Goal: Information Seeking & Learning: Check status

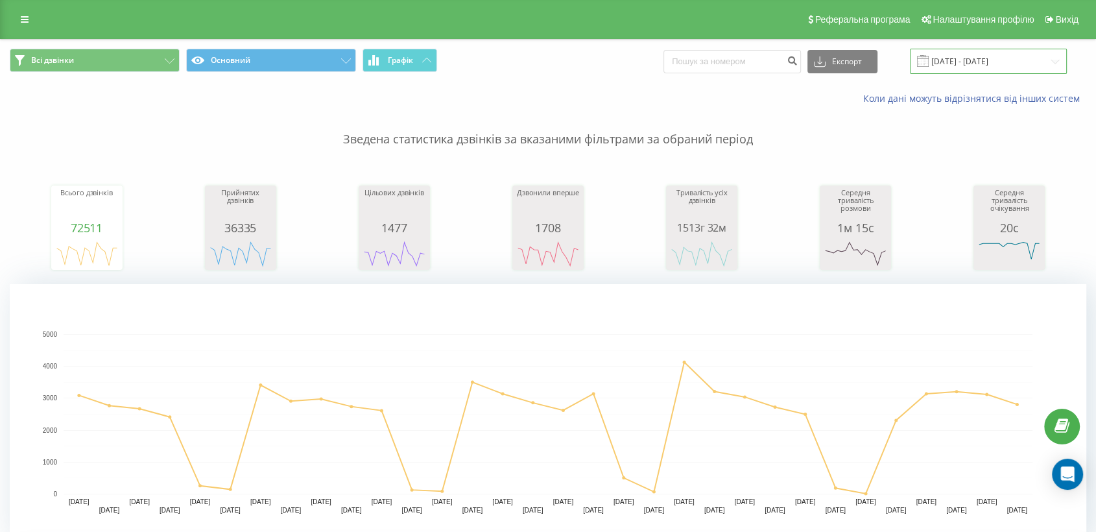
click at [975, 59] on input "[DATE] - [DATE]" at bounding box center [988, 61] width 157 height 25
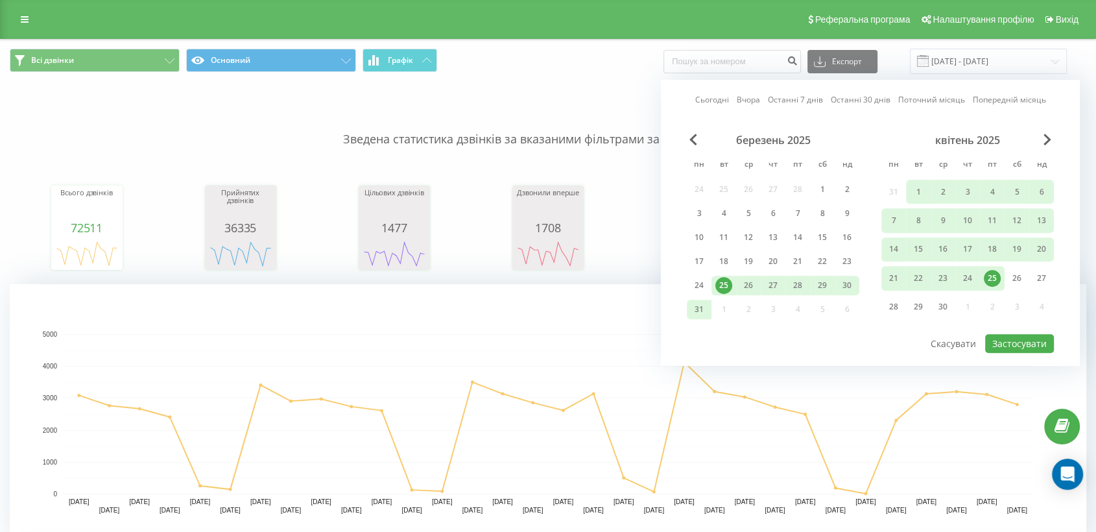
drag, startPoint x: 712, startPoint y: 101, endPoint x: 722, endPoint y: 114, distance: 17.1
click at [711, 101] on link "Сьогодні" at bounding box center [712, 100] width 34 height 12
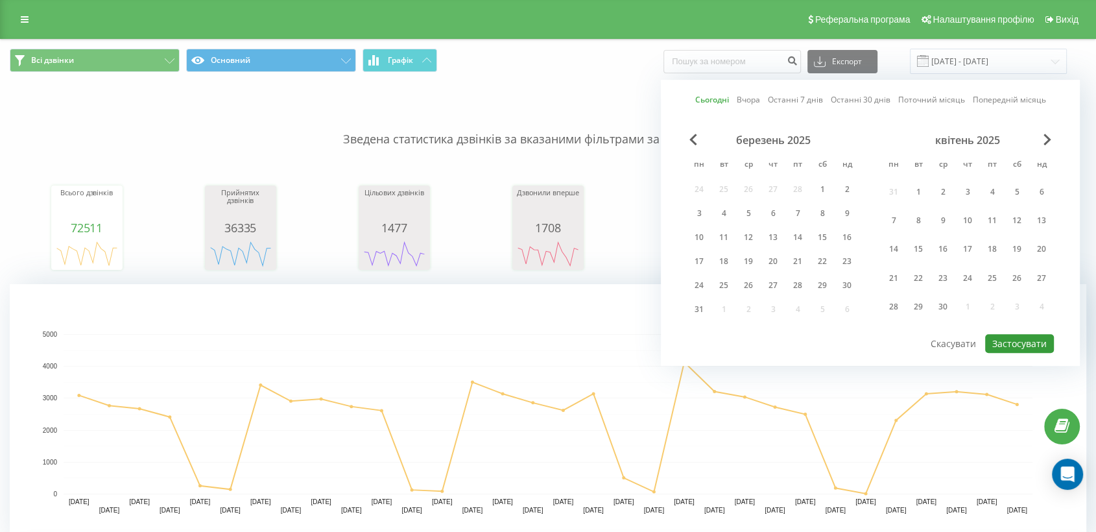
click at [995, 339] on button "Застосувати" at bounding box center [1019, 343] width 69 height 19
type input "[DATE] - [DATE]"
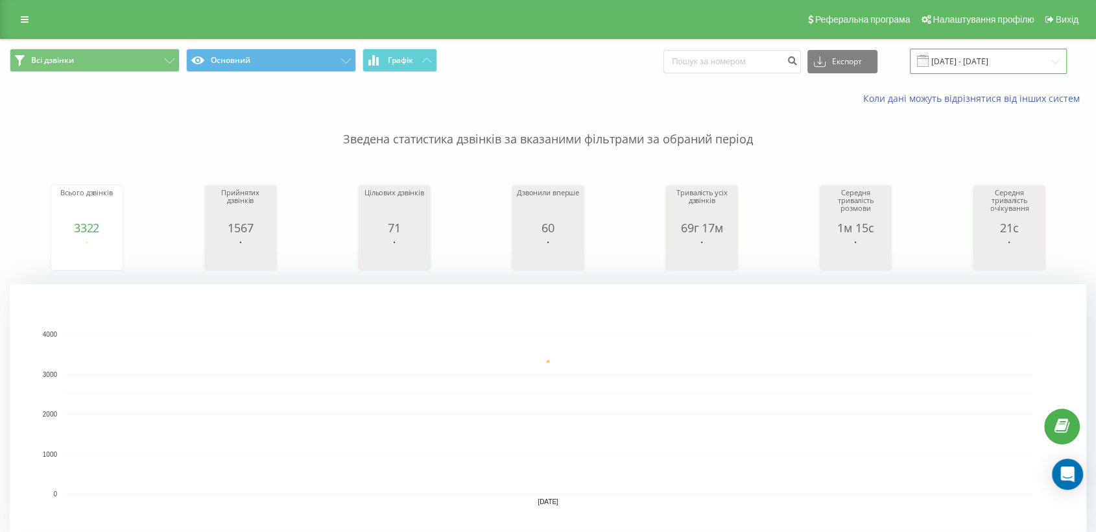
click at [970, 61] on input "[DATE] - [DATE]" at bounding box center [988, 61] width 157 height 25
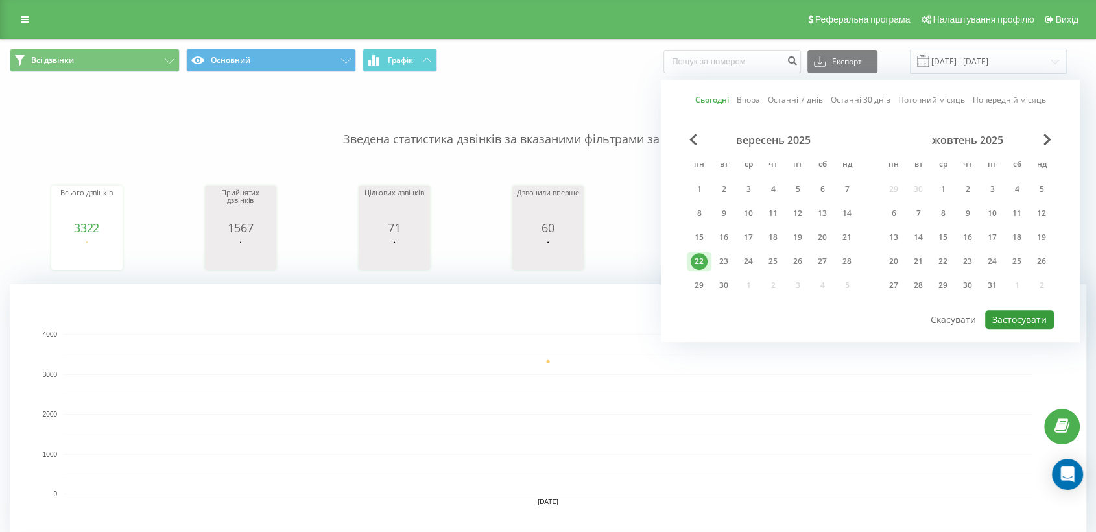
drag, startPoint x: 1017, startPoint y: 309, endPoint x: 705, endPoint y: 201, distance: 330.2
click at [995, 310] on button "Застосувати" at bounding box center [1019, 319] width 69 height 19
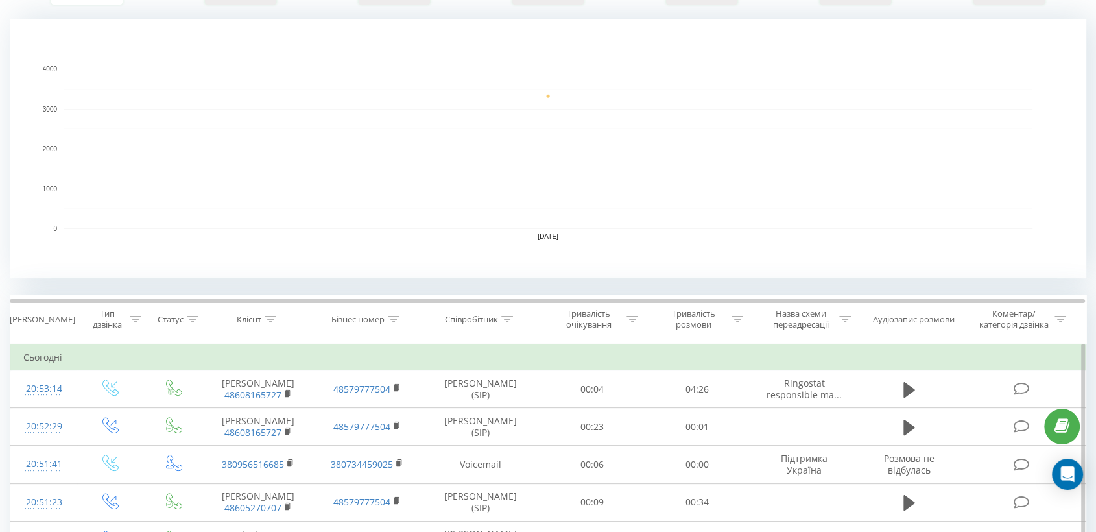
scroll to position [360, 0]
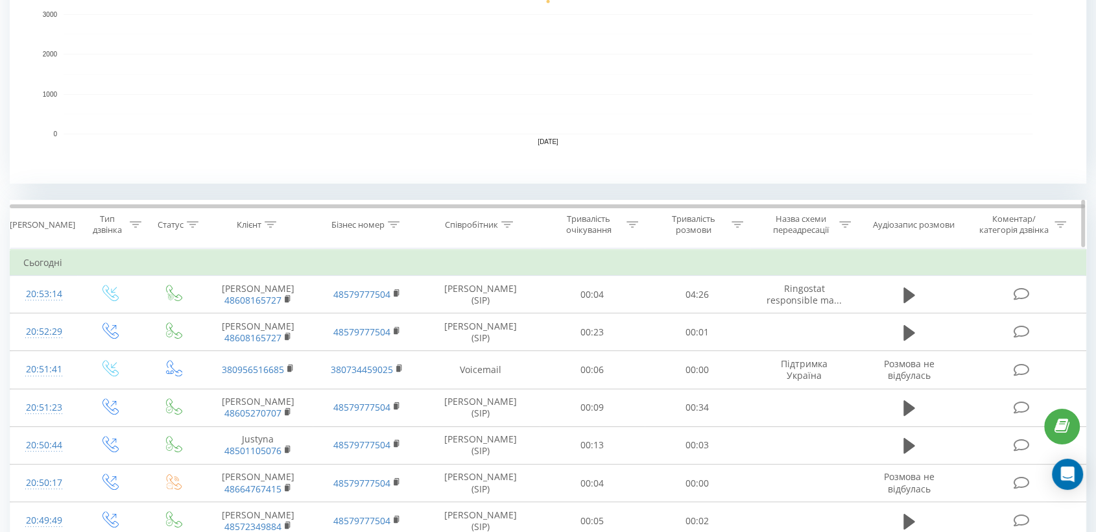
click at [510, 221] on icon at bounding box center [507, 224] width 12 height 6
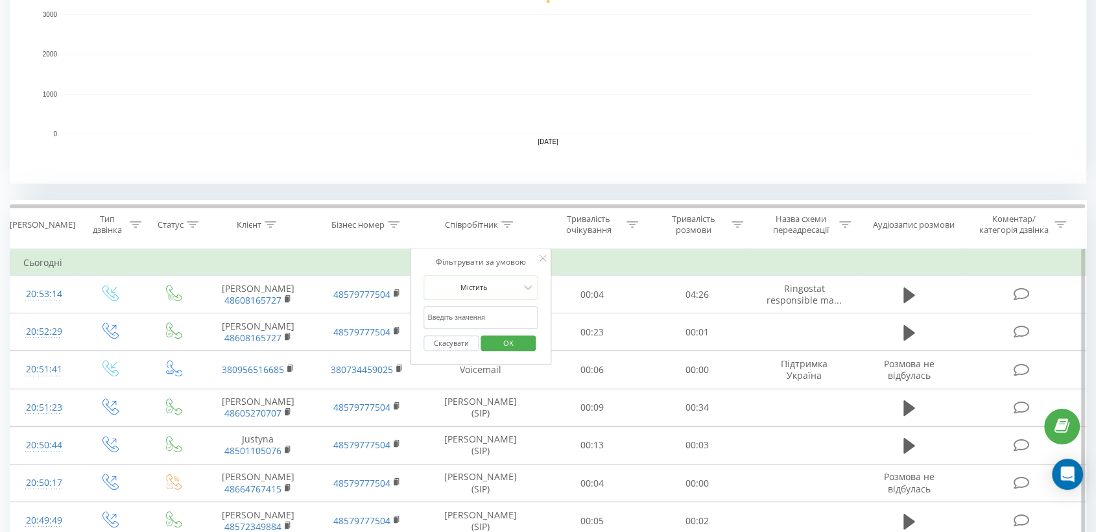
click at [466, 318] on input "text" at bounding box center [480, 317] width 114 height 23
type input "піль"
drag, startPoint x: 509, startPoint y: 343, endPoint x: 518, endPoint y: 364, distance: 22.4
click at [509, 342] on span "OK" at bounding box center [508, 343] width 36 height 20
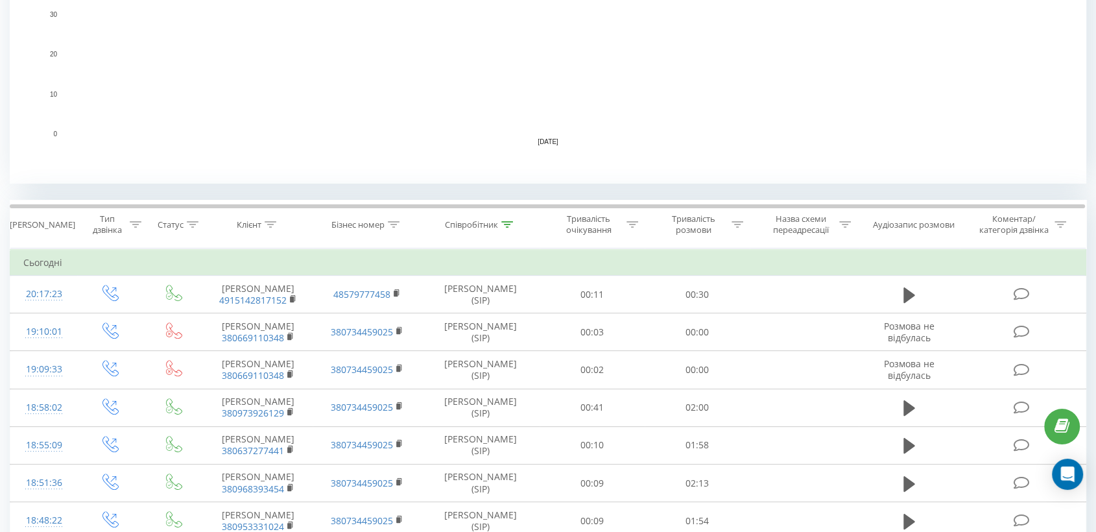
scroll to position [144, 0]
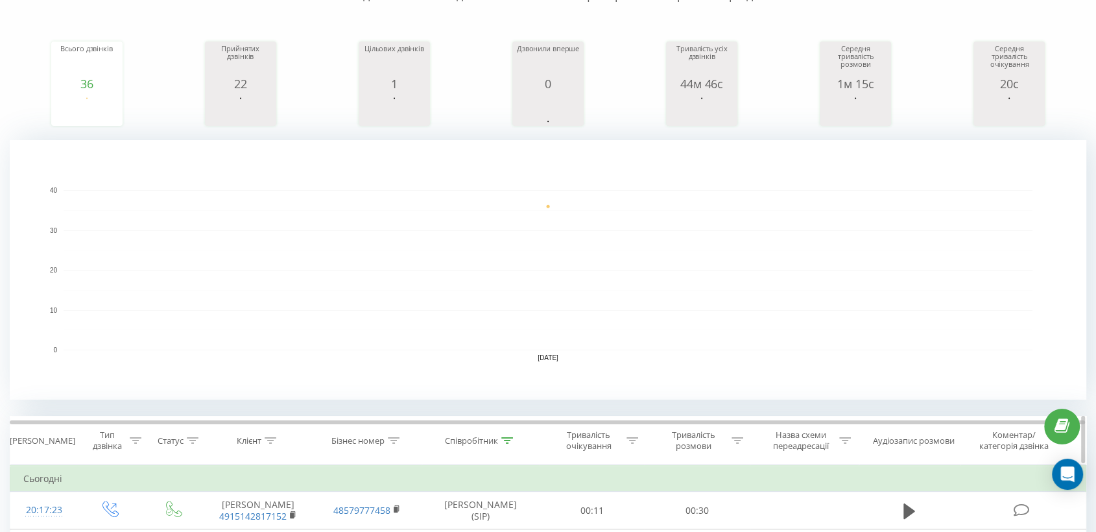
click at [733, 442] on icon at bounding box center [738, 440] width 12 height 6
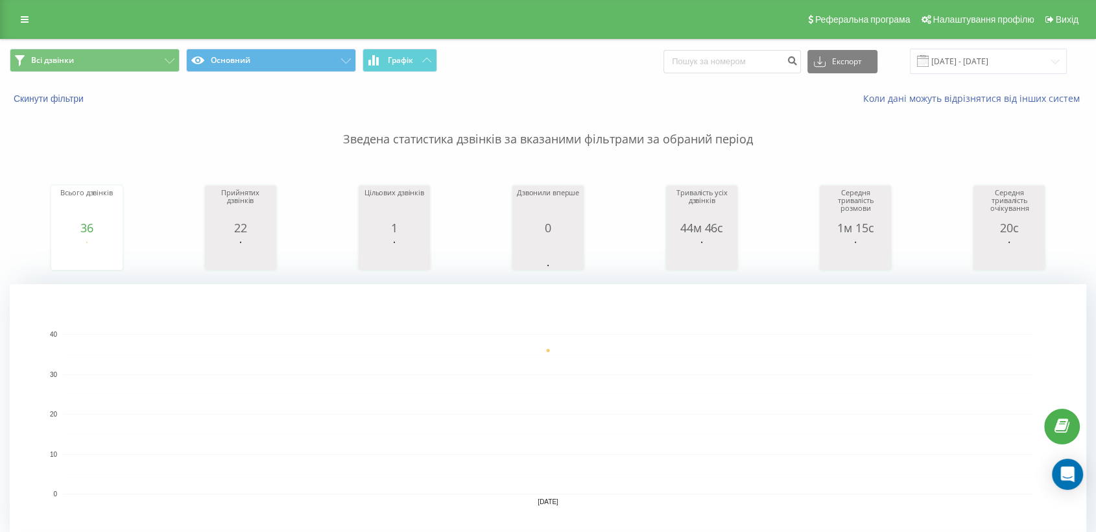
scroll to position [360, 0]
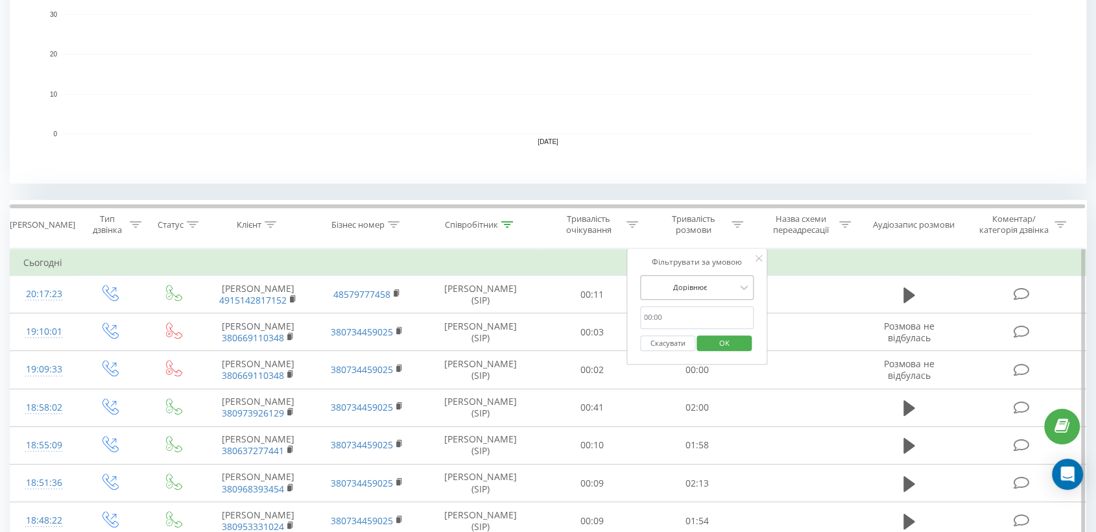
click at [694, 292] on div "Дорівнює" at bounding box center [690, 287] width 95 height 19
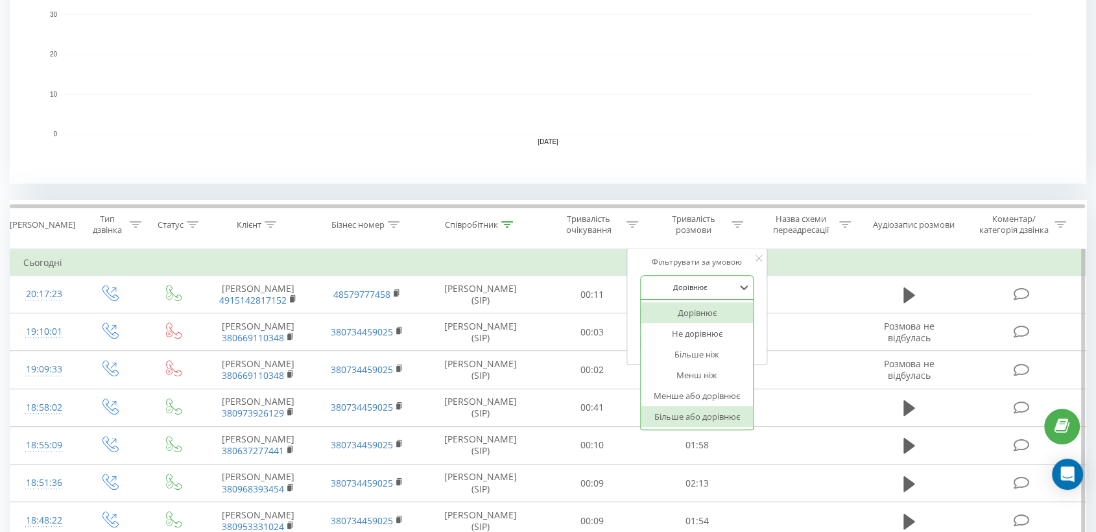
click at [680, 420] on div "Більше або дорівнює" at bounding box center [697, 416] width 113 height 21
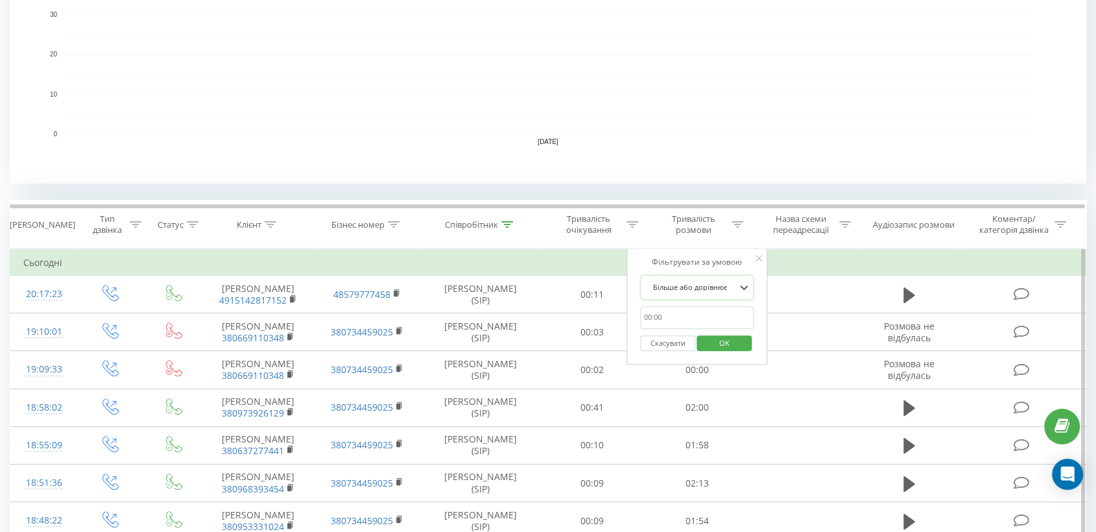
drag, startPoint x: 673, startPoint y: 309, endPoint x: 693, endPoint y: 326, distance: 25.7
click at [673, 309] on input "text" at bounding box center [697, 317] width 114 height 23
type input "00:30"
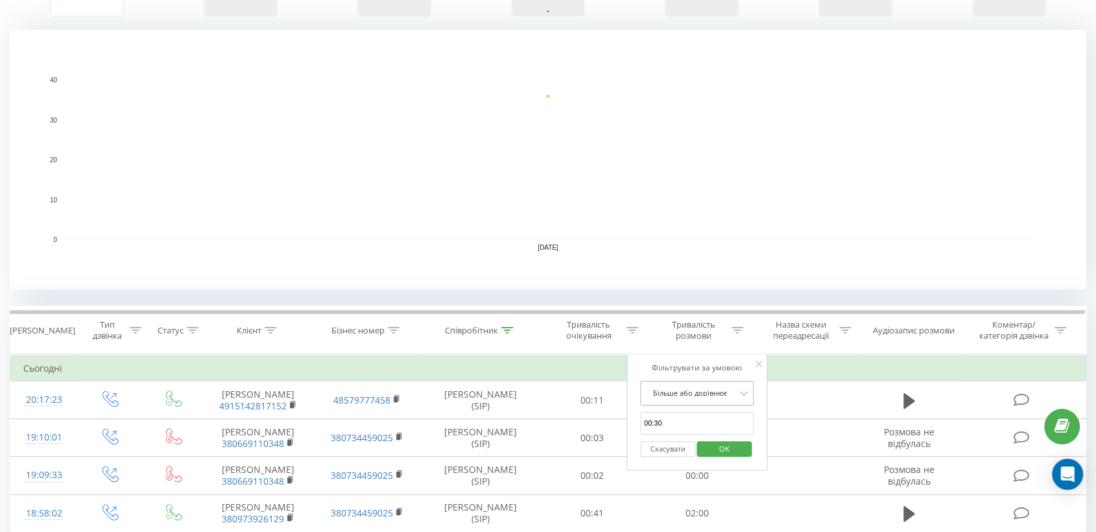
scroll to position [288, 0]
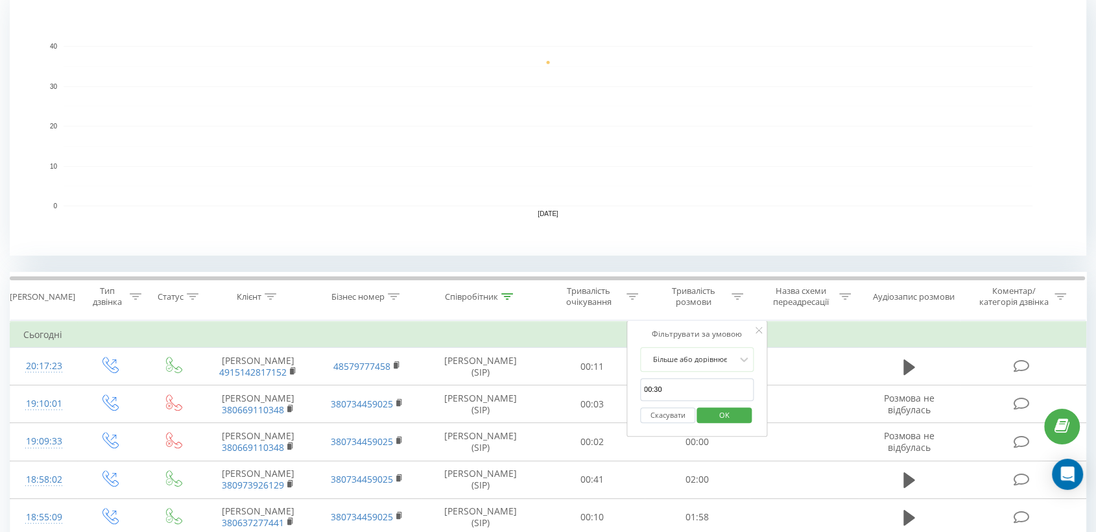
click at [726, 418] on span "OK" at bounding box center [724, 415] width 36 height 20
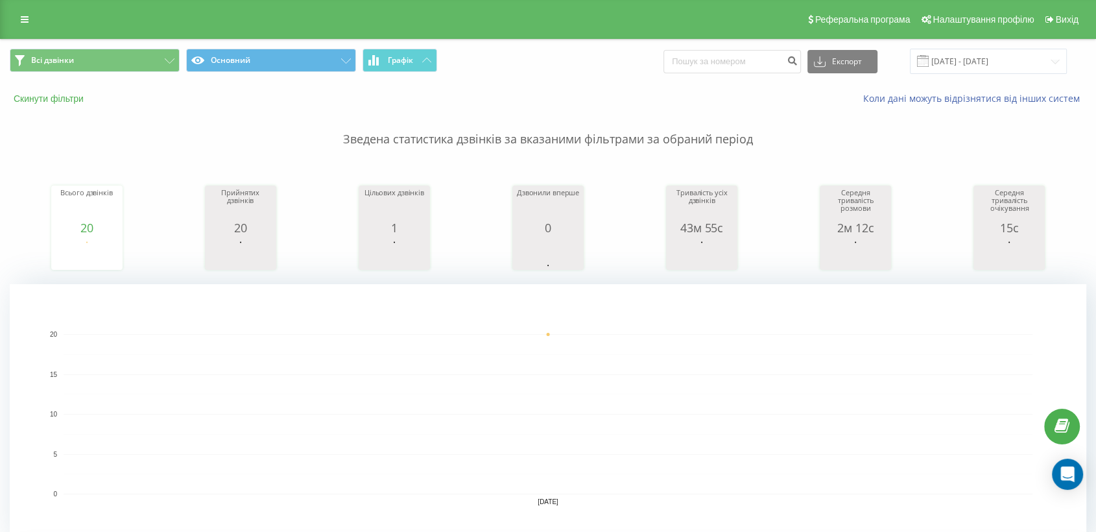
click at [40, 101] on button "Скинути фільтри" at bounding box center [50, 99] width 80 height 12
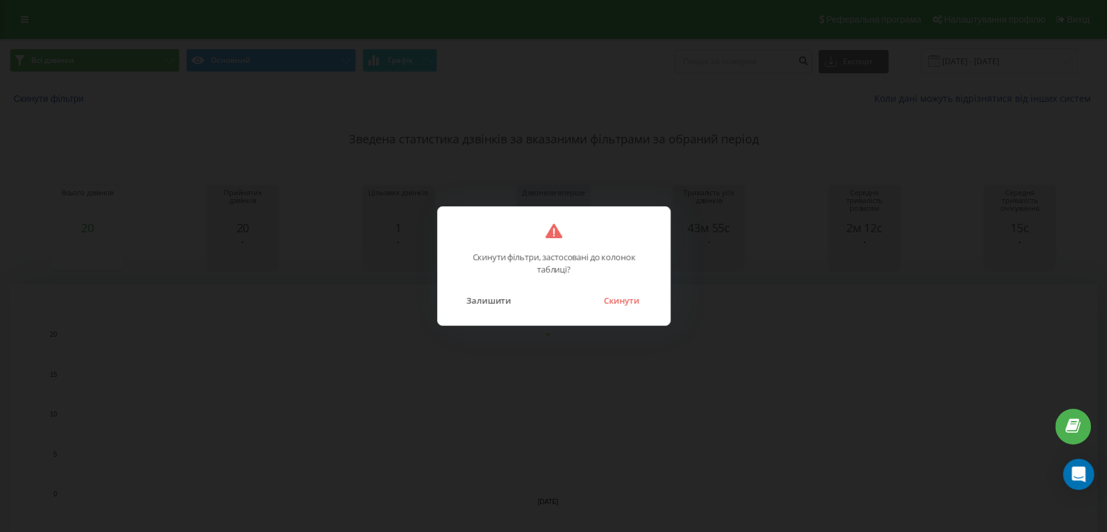
click at [669, 371] on div "Скинути фільтри, застосовані до колонок таблиці? Залишити Скинути" at bounding box center [553, 266] width 1107 height 532
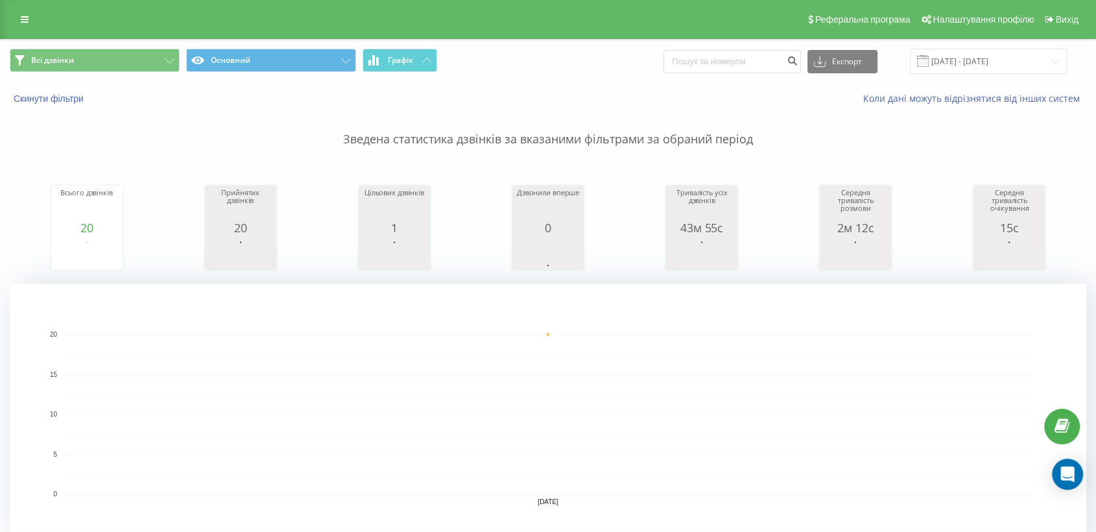
scroll to position [288, 0]
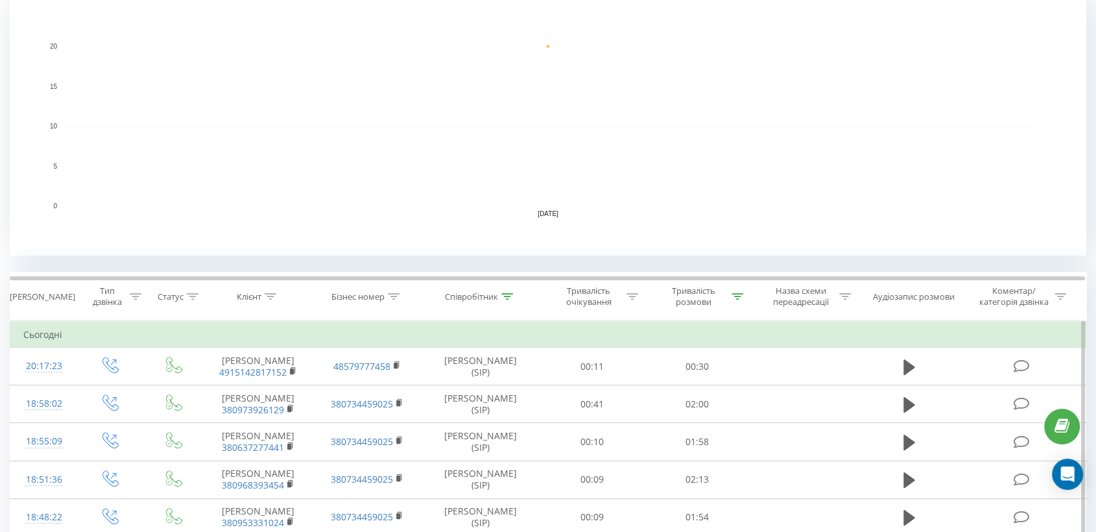
click at [508, 294] on icon at bounding box center [507, 296] width 12 height 6
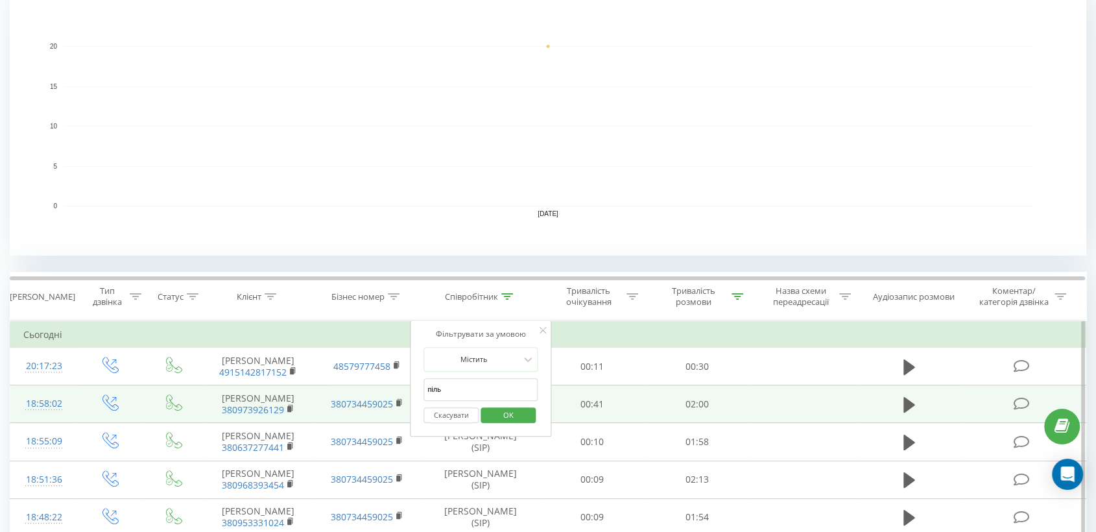
drag, startPoint x: 459, startPoint y: 388, endPoint x: 403, endPoint y: 394, distance: 56.0
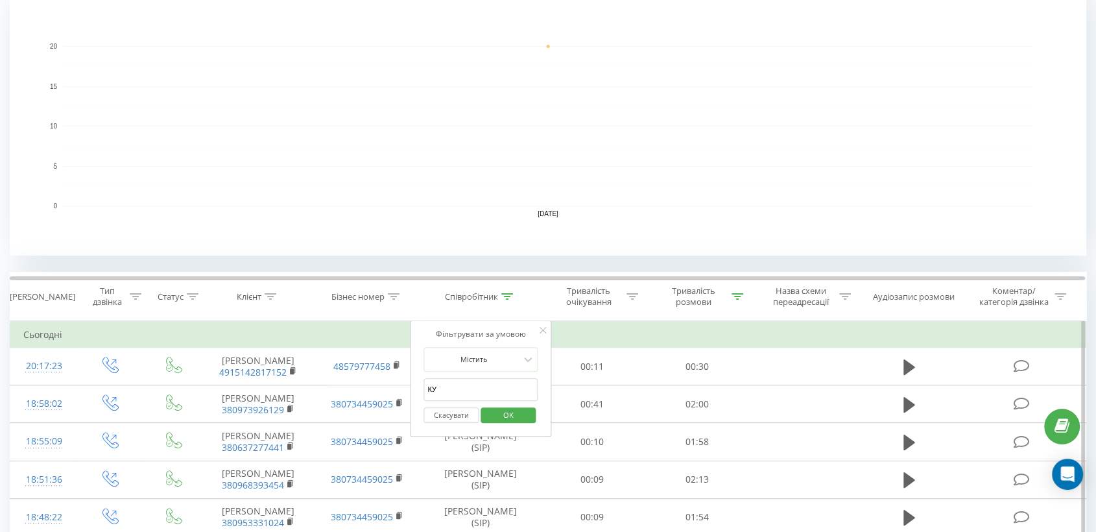
type input "кунда"
click at [517, 412] on span "OK" at bounding box center [508, 415] width 36 height 20
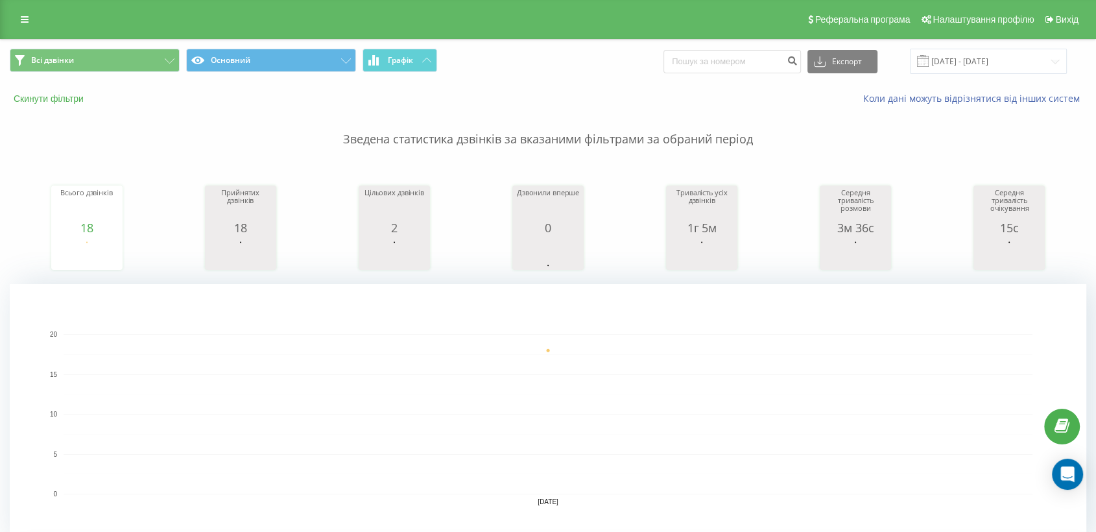
click at [42, 99] on button "Скинути фільтри" at bounding box center [50, 99] width 80 height 12
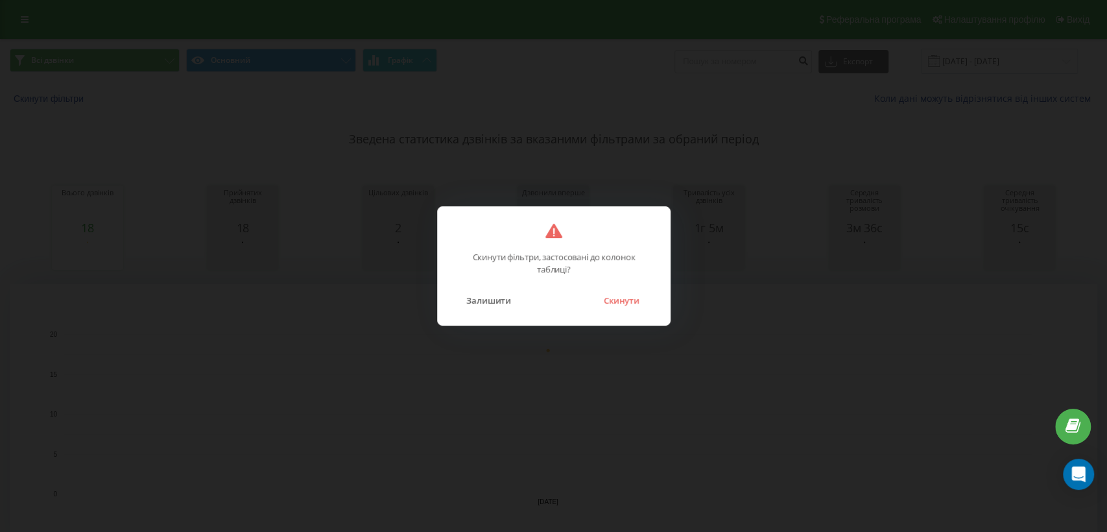
drag, startPoint x: 621, startPoint y: 302, endPoint x: 590, endPoint y: 160, distance: 146.0
click at [622, 303] on button "Скинути" at bounding box center [621, 300] width 49 height 17
